Goal: Task Accomplishment & Management: Complete application form

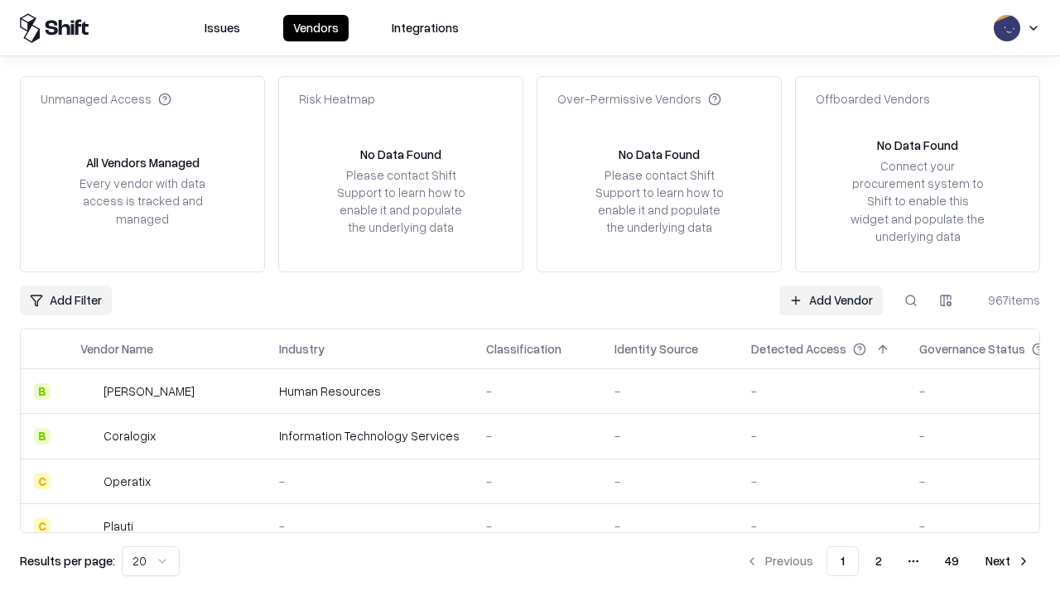
click at [831, 300] on link "Add Vendor" at bounding box center [832, 301] width 104 height 30
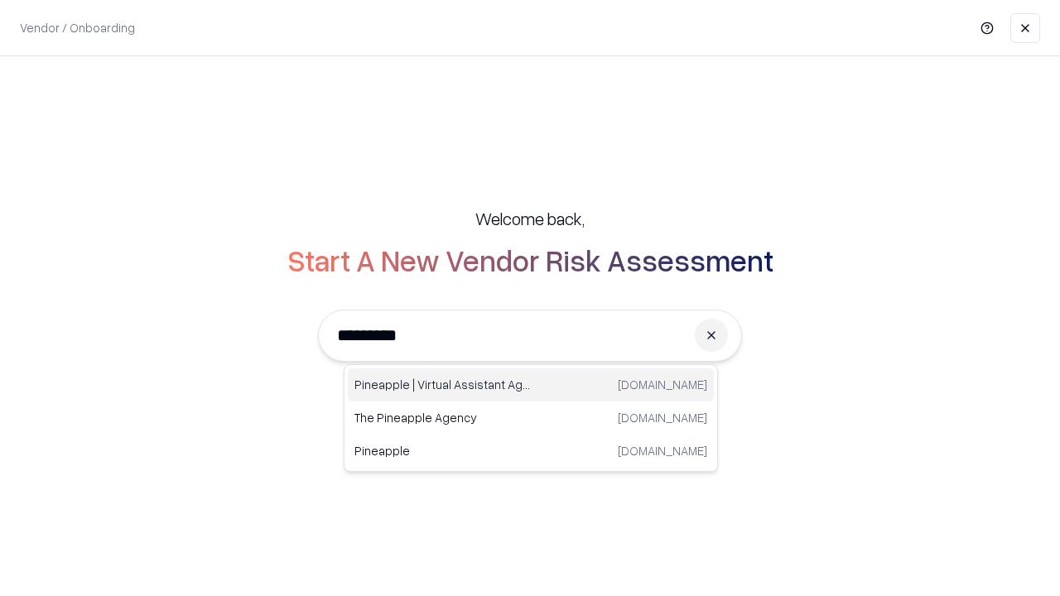
click at [531, 385] on div "Pineapple | Virtual Assistant Agency [DOMAIN_NAME]" at bounding box center [531, 385] width 366 height 33
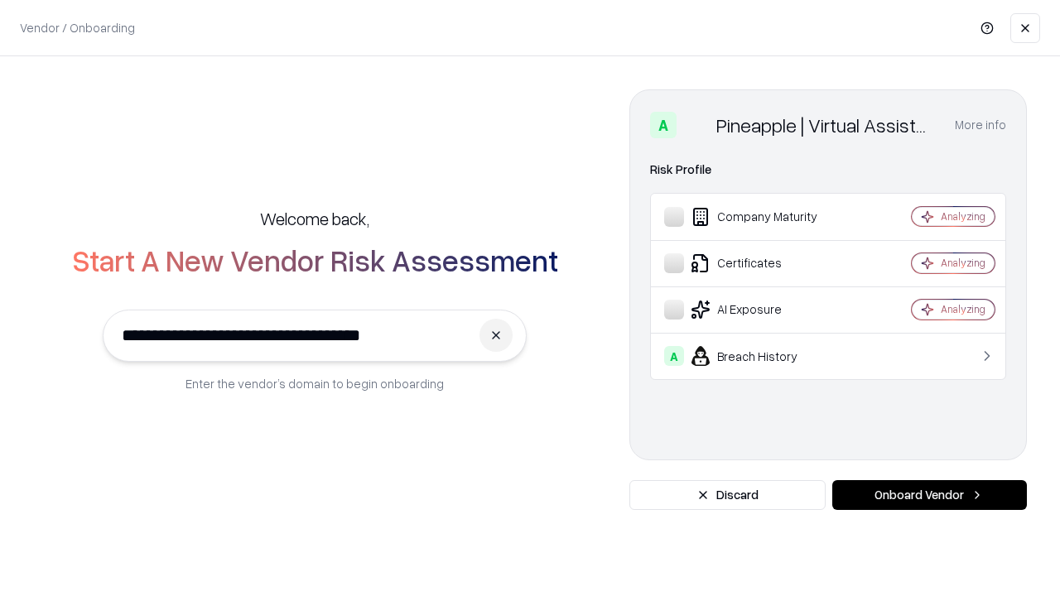
type input "**********"
click at [929, 495] on button "Onboard Vendor" at bounding box center [930, 495] width 195 height 30
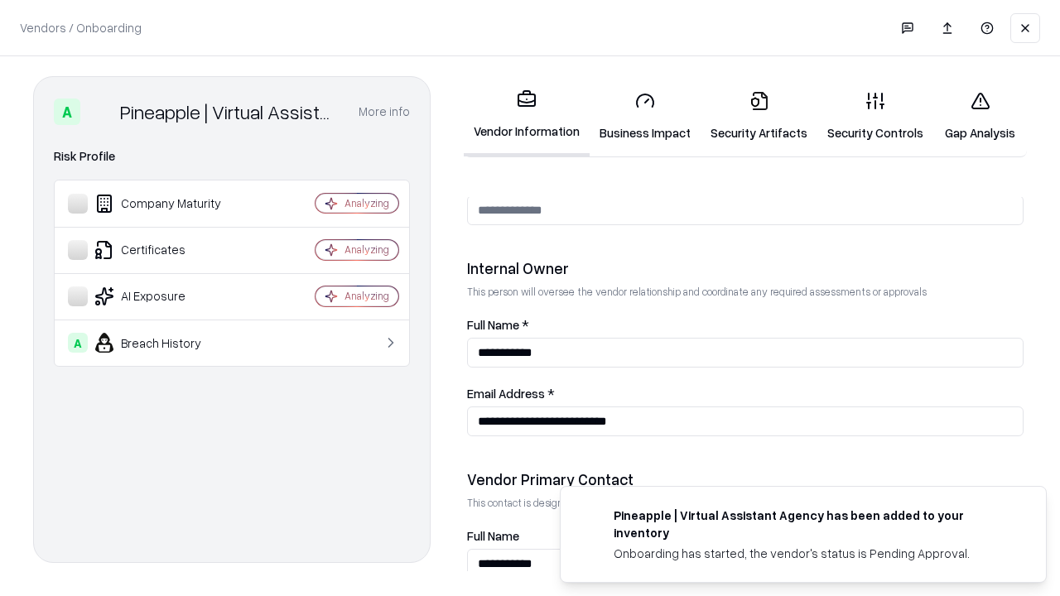
scroll to position [858, 0]
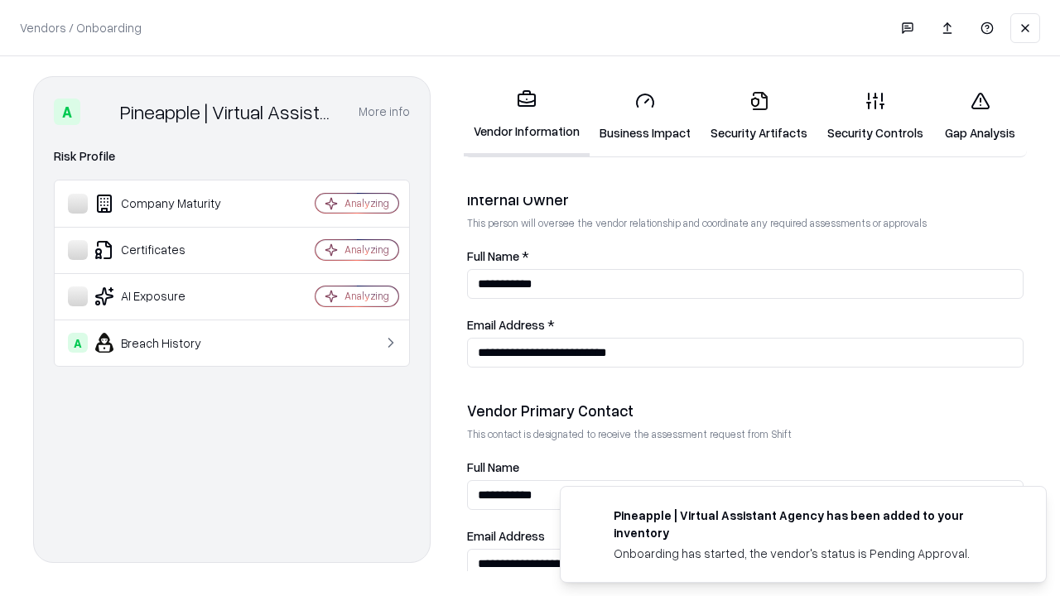
click at [645, 116] on link "Business Impact" at bounding box center [645, 116] width 111 height 77
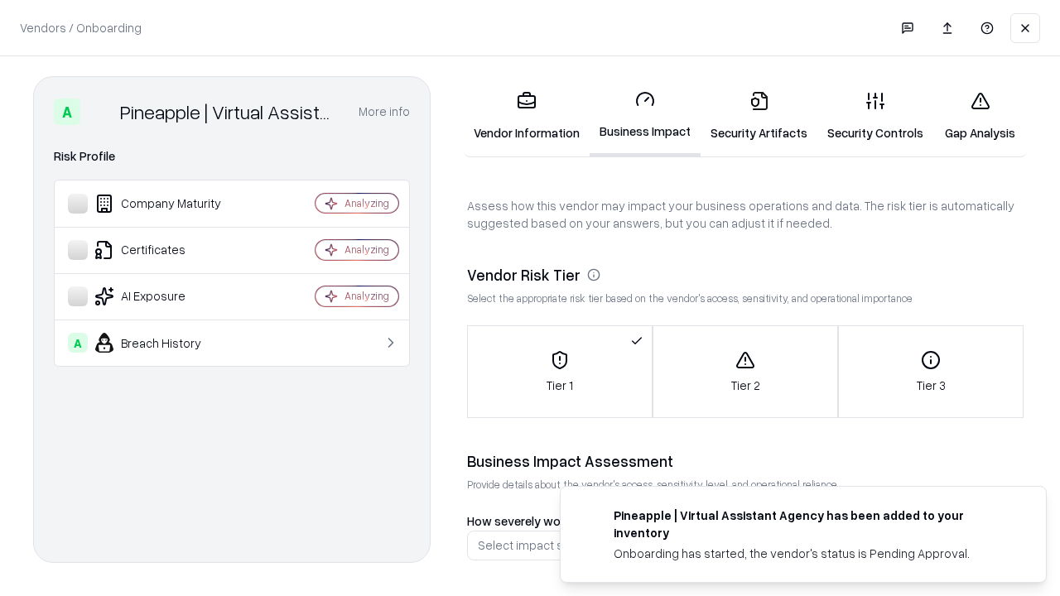
click at [759, 116] on link "Security Artifacts" at bounding box center [759, 116] width 117 height 77
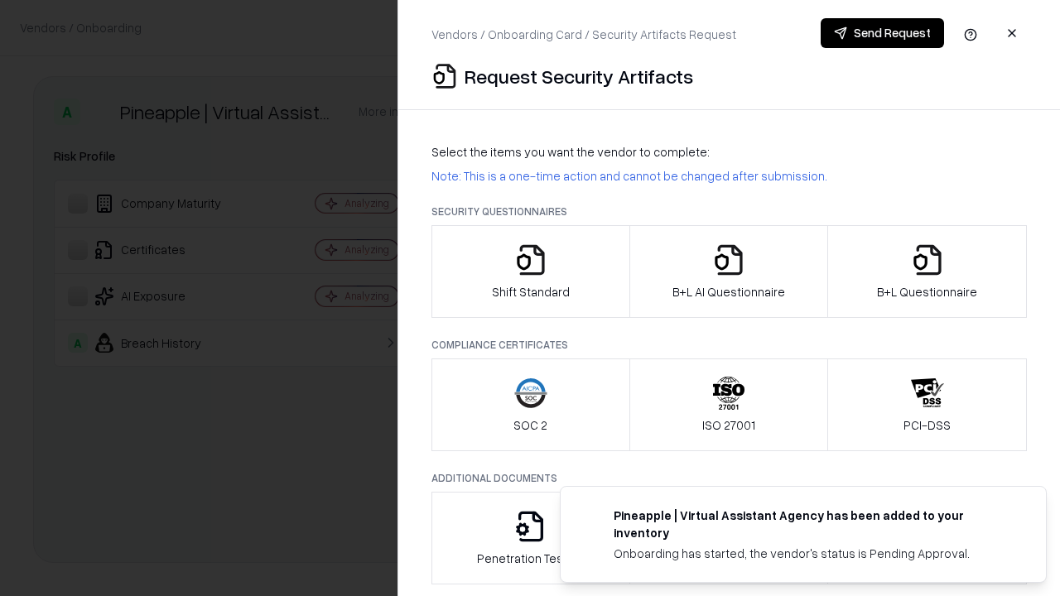
click at [530, 272] on icon "button" at bounding box center [530, 260] width 33 height 33
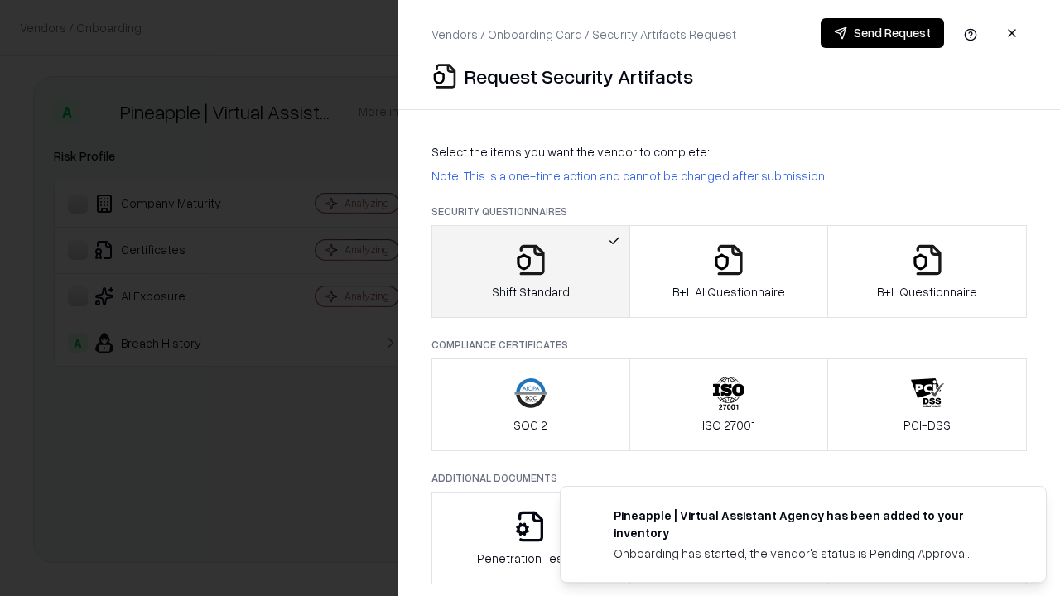
click at [882, 33] on button "Send Request" at bounding box center [882, 33] width 123 height 30
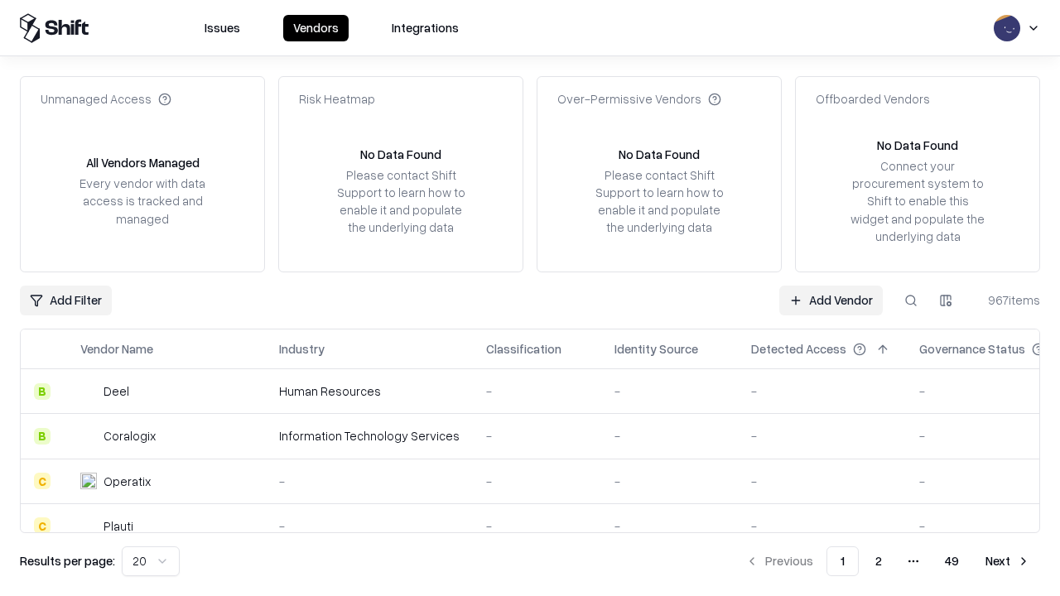
click at [911, 300] on button at bounding box center [911, 301] width 30 height 30
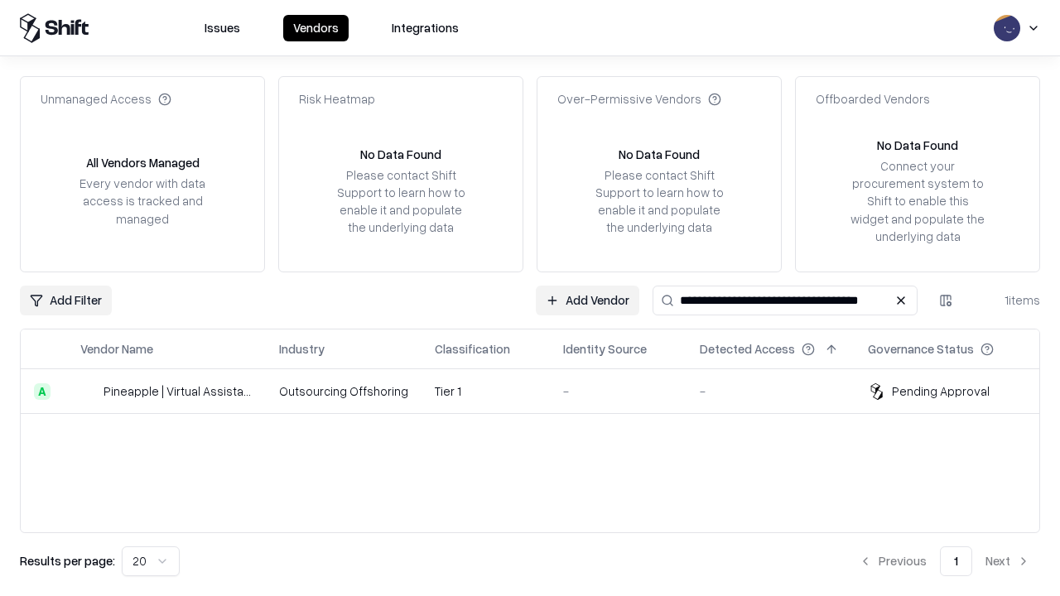
type input "**********"
click at [540, 391] on td "Tier 1" at bounding box center [486, 391] width 128 height 45
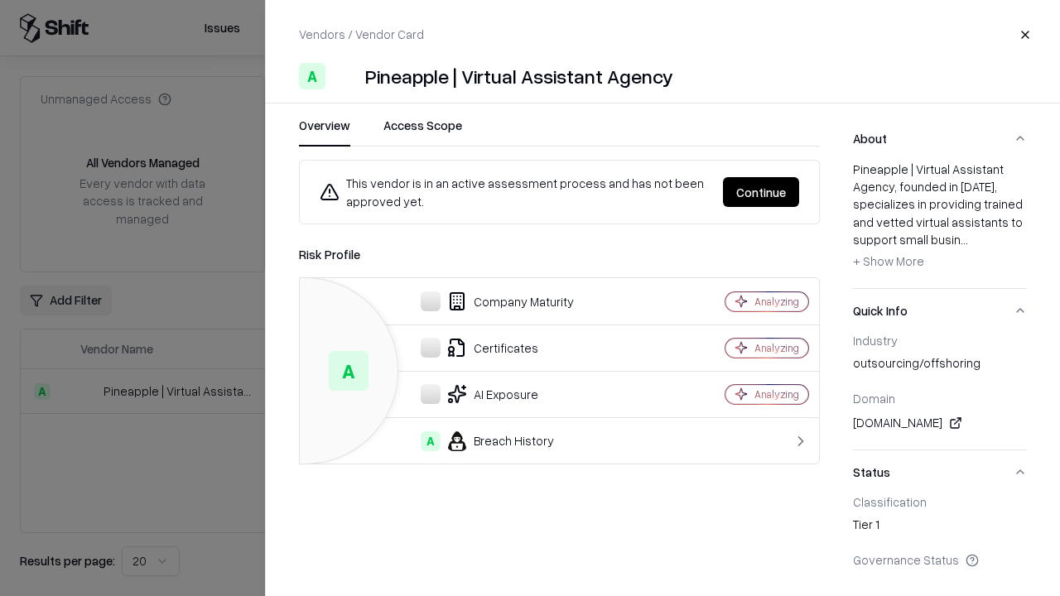
click at [761, 192] on button "Continue" at bounding box center [761, 192] width 76 height 30
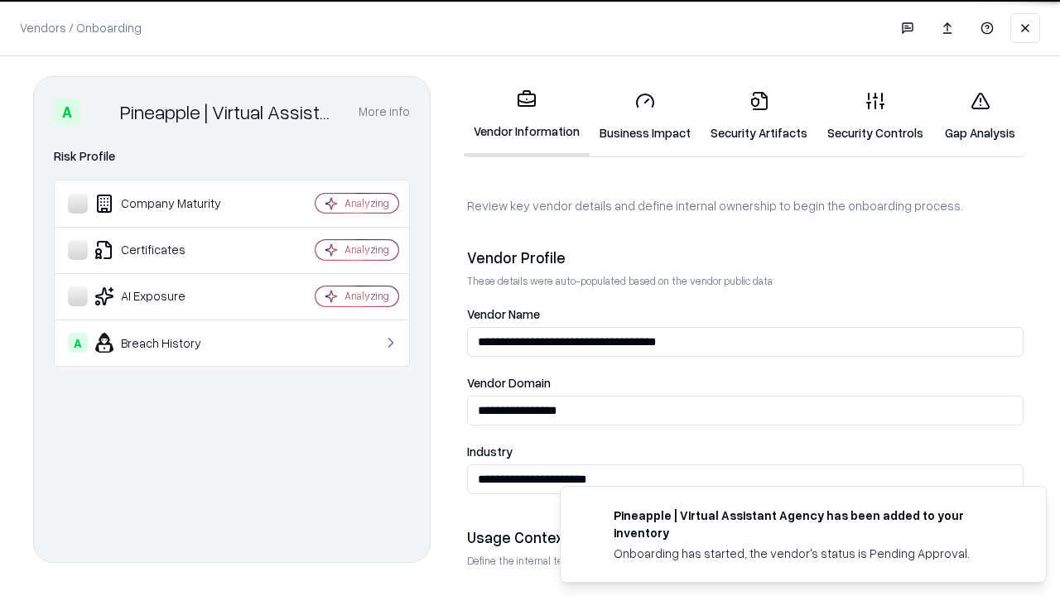
click at [759, 116] on link "Security Artifacts" at bounding box center [759, 116] width 117 height 77
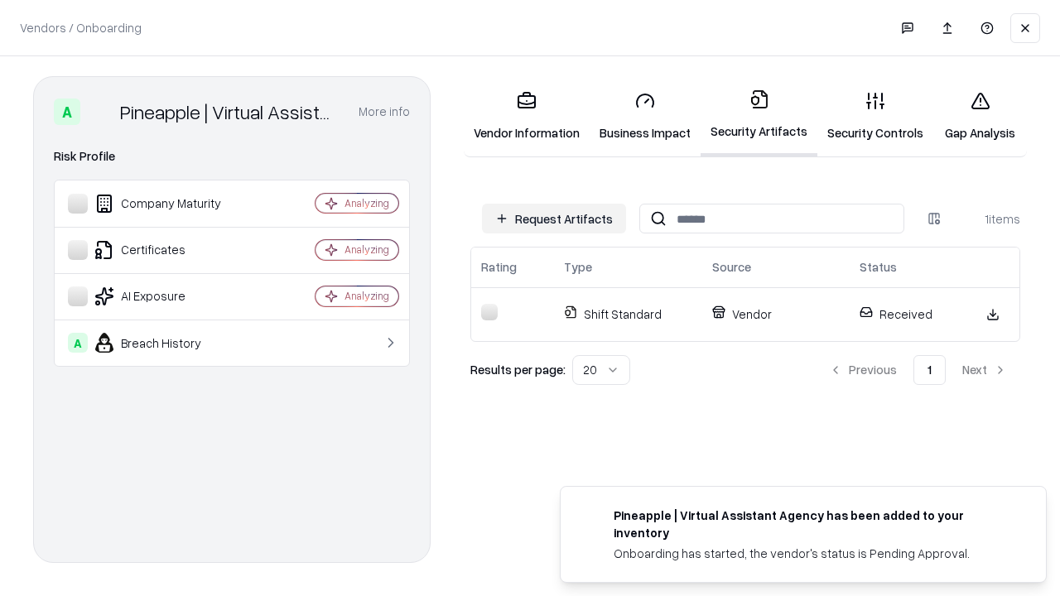
click at [980, 116] on link "Gap Analysis" at bounding box center [981, 116] width 94 height 77
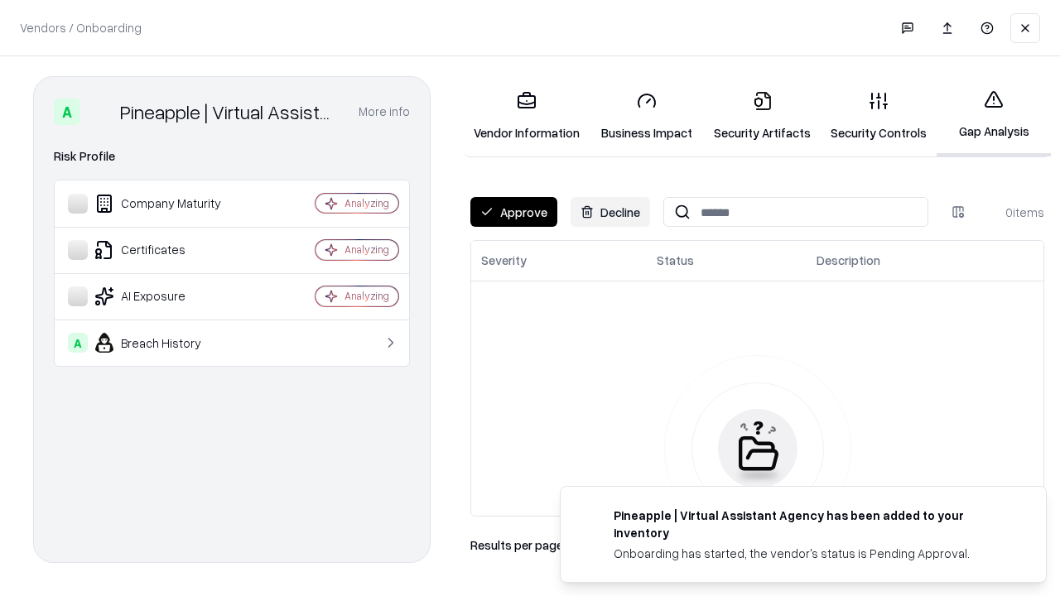
click at [514, 212] on button "Approve" at bounding box center [514, 212] width 87 height 30
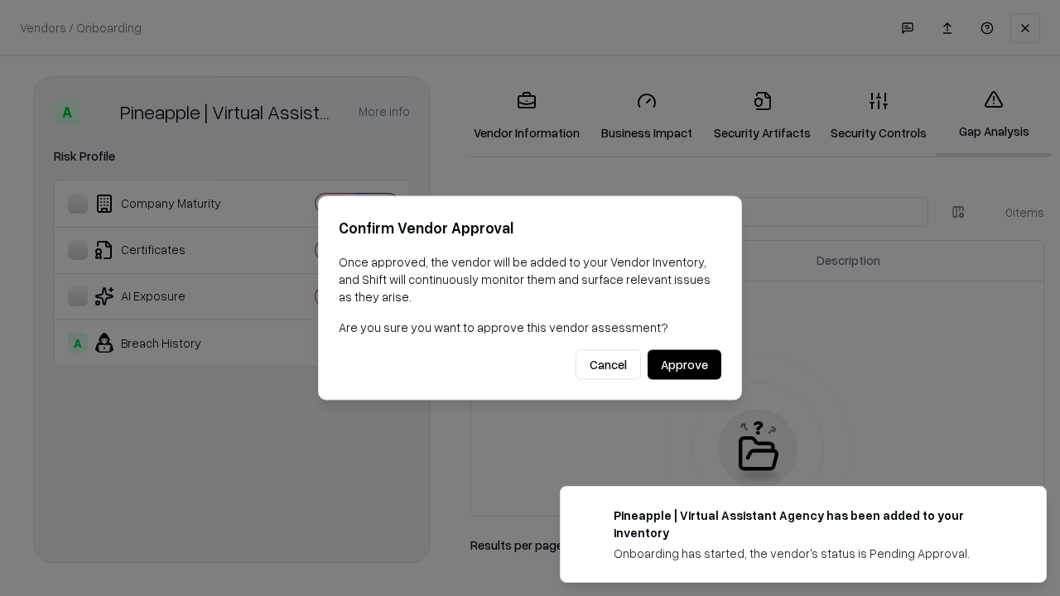
click at [684, 364] on button "Approve" at bounding box center [685, 365] width 74 height 30
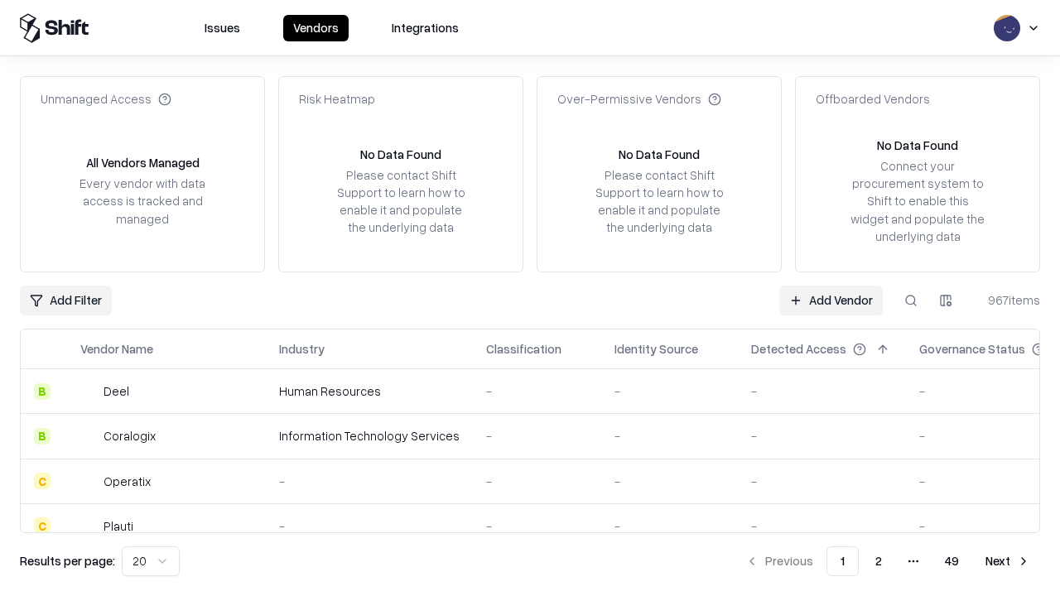
type input "**********"
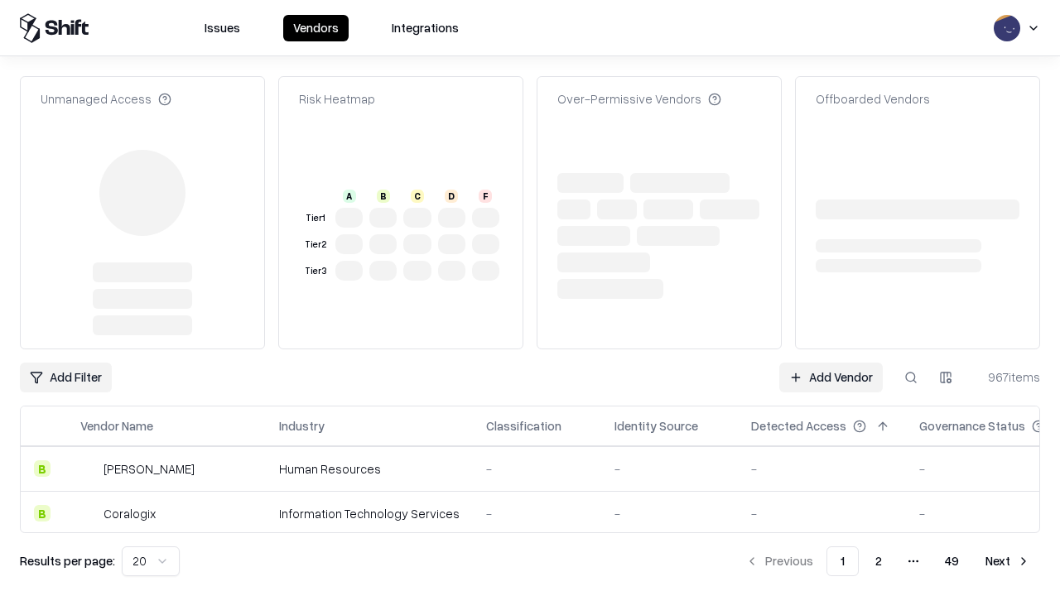
click at [831, 363] on link "Add Vendor" at bounding box center [832, 378] width 104 height 30
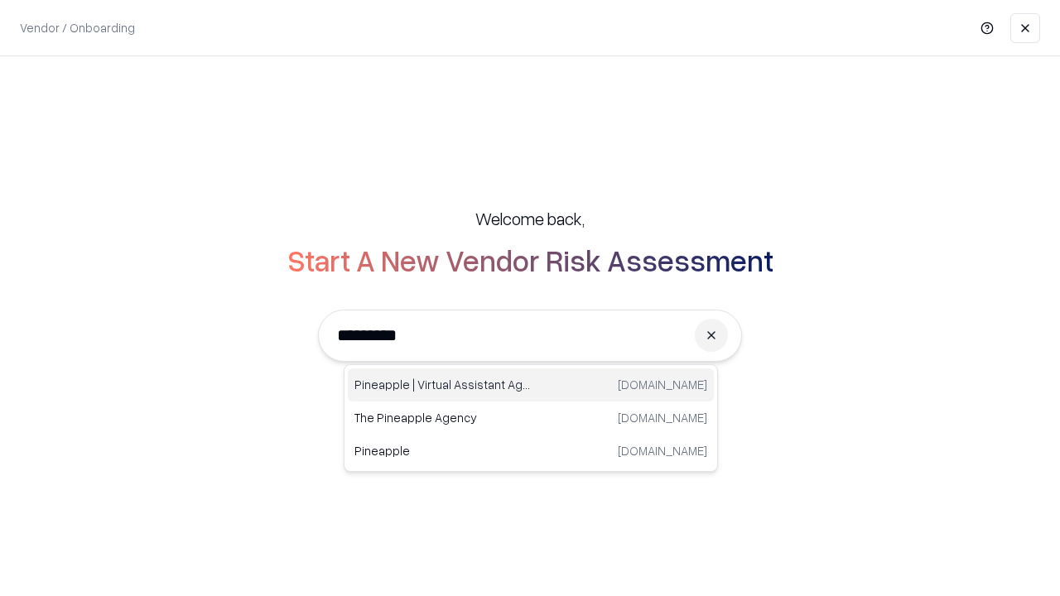
click at [531, 385] on div "Pineapple | Virtual Assistant Agency [DOMAIN_NAME]" at bounding box center [531, 385] width 366 height 33
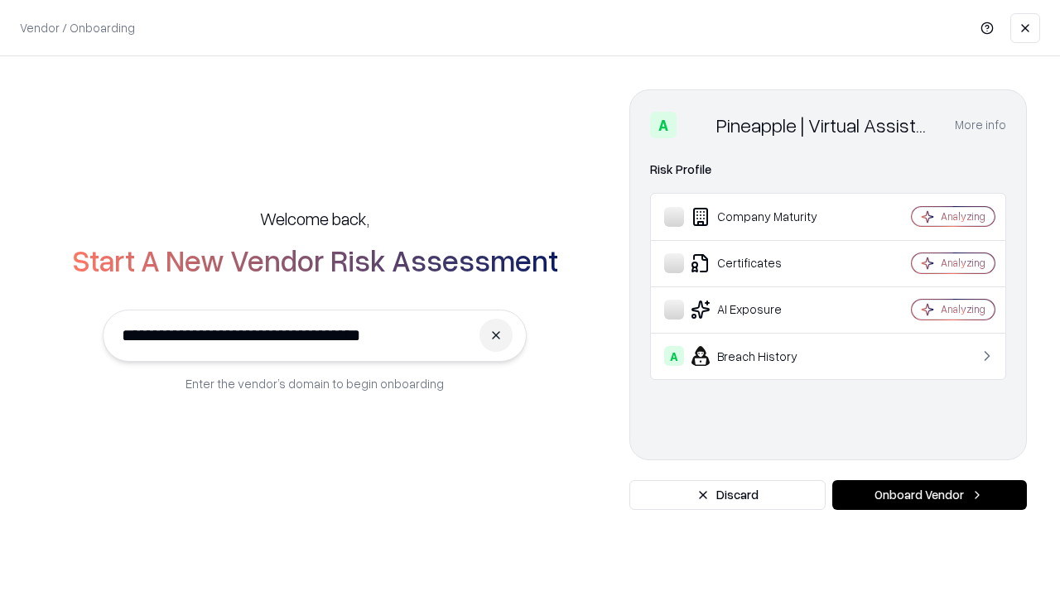
type input "**********"
click at [929, 495] on button "Onboard Vendor" at bounding box center [930, 495] width 195 height 30
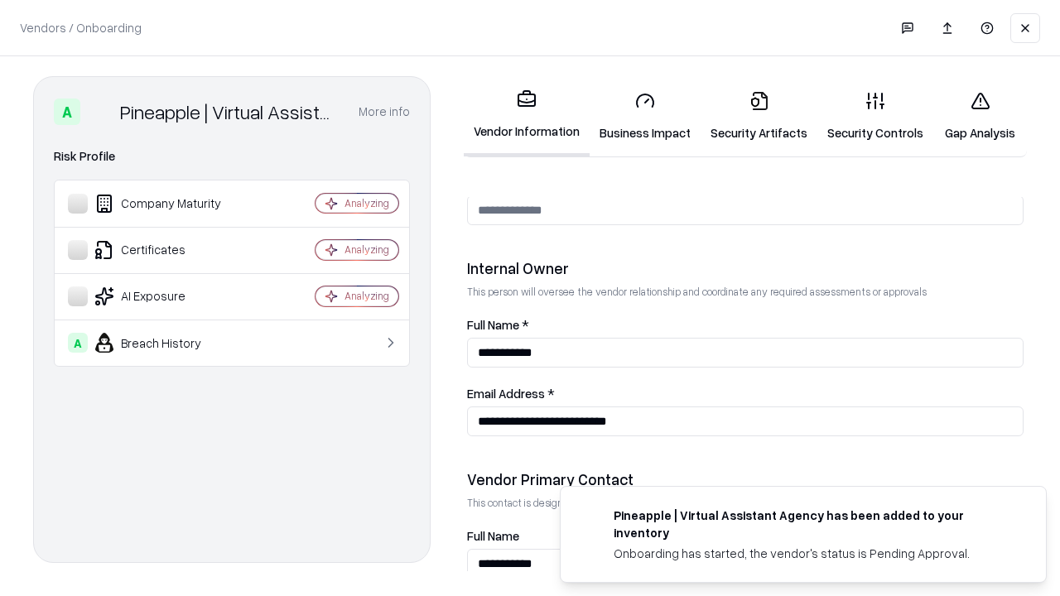
scroll to position [858, 0]
